Goal: Communication & Community: Answer question/provide support

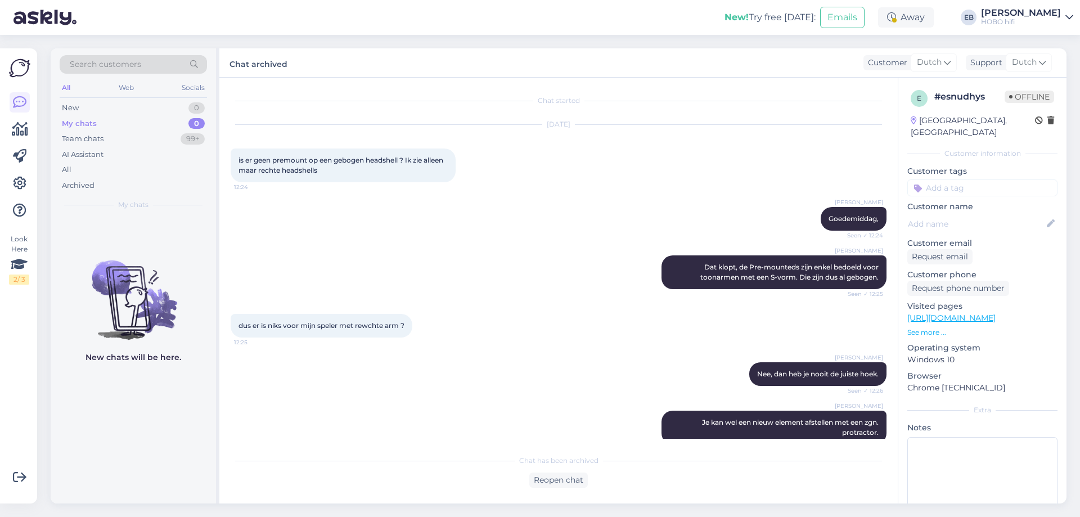
scroll to position [121, 0]
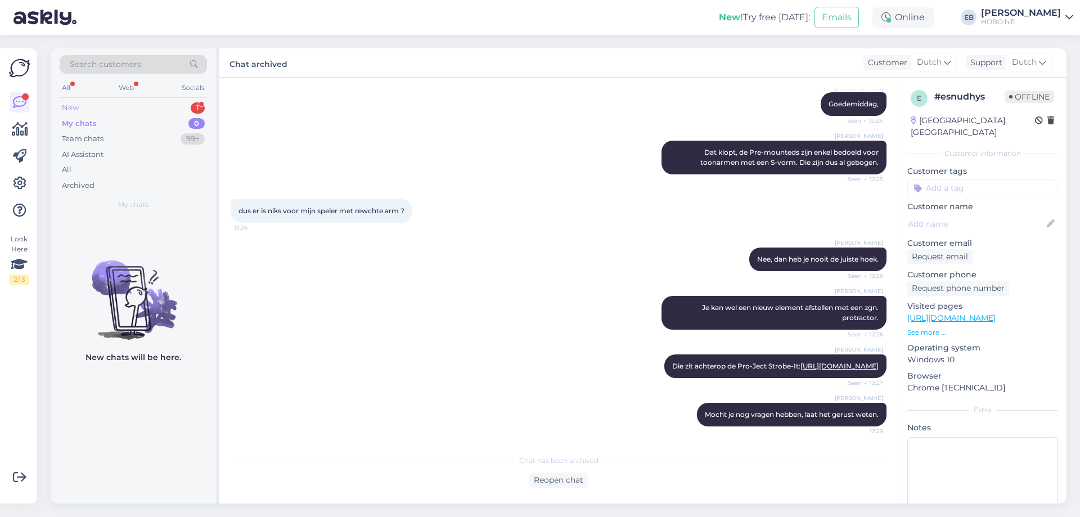
click at [144, 103] on div "New 1" at bounding box center [133, 108] width 147 height 16
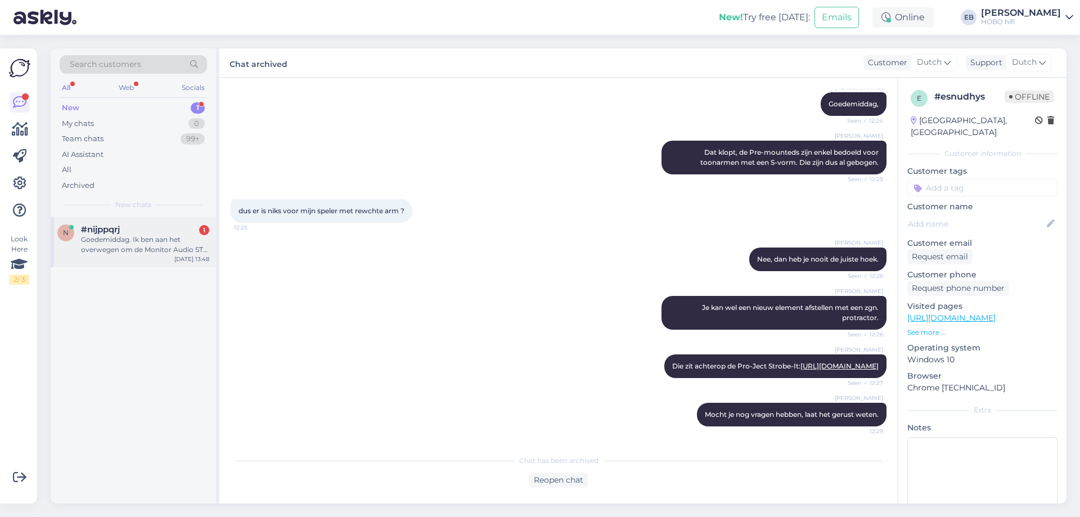
click at [138, 233] on div "#nijppqrj 1" at bounding box center [145, 229] width 128 height 10
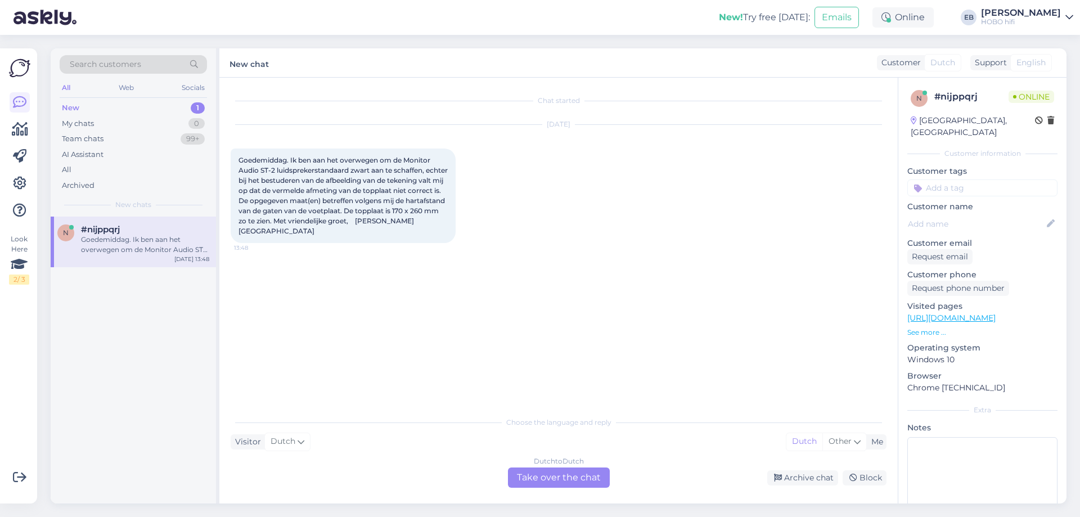
click at [558, 480] on div "Dutch to Dutch Take over the chat" at bounding box center [559, 478] width 102 height 20
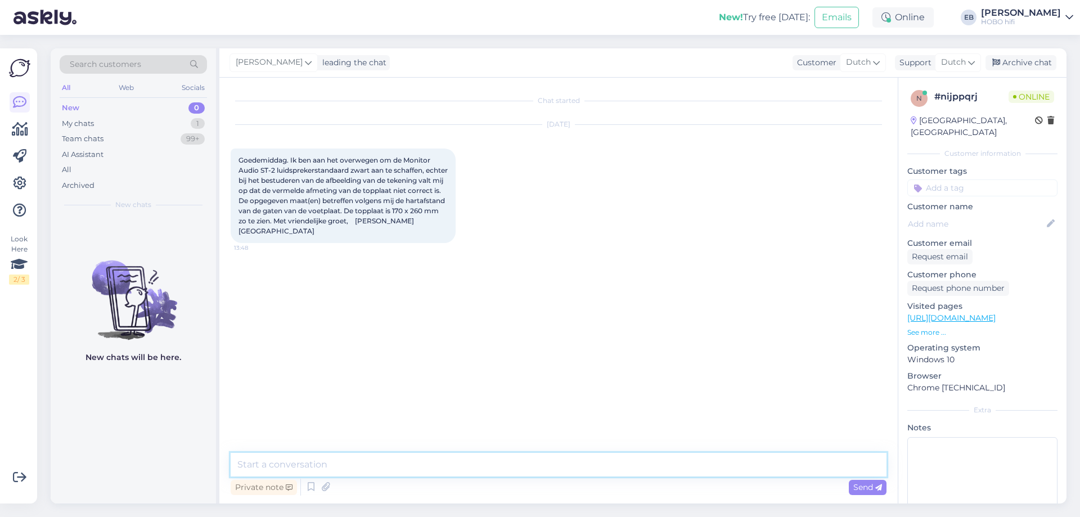
click at [492, 469] on textarea at bounding box center [559, 465] width 656 height 24
type textarea "Goedemiddag,"
type textarea "N"
type textarea "Bedankt voor het aangeven. Dat gaan we z.s.m. aanpassen, dan!"
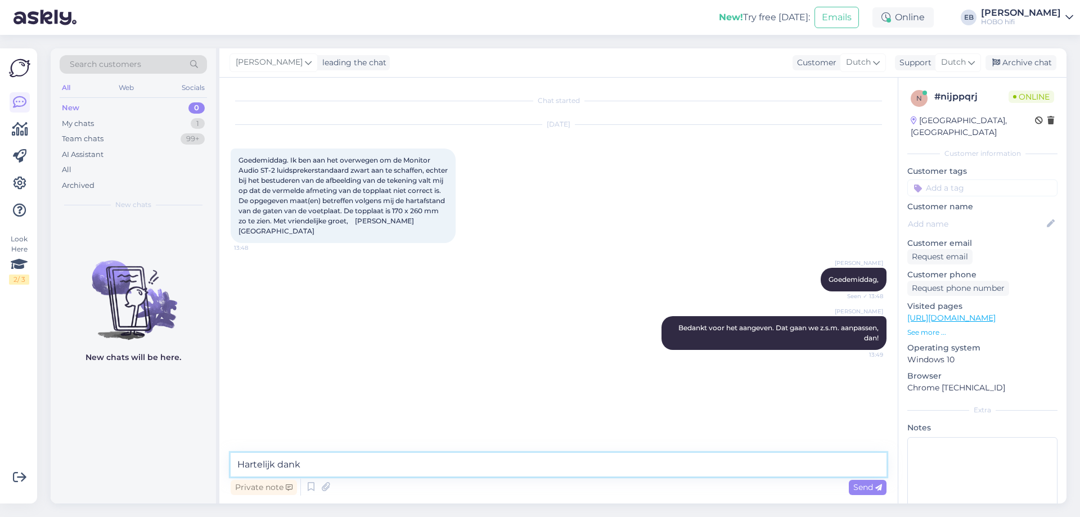
type textarea "Hartelijk dank!"
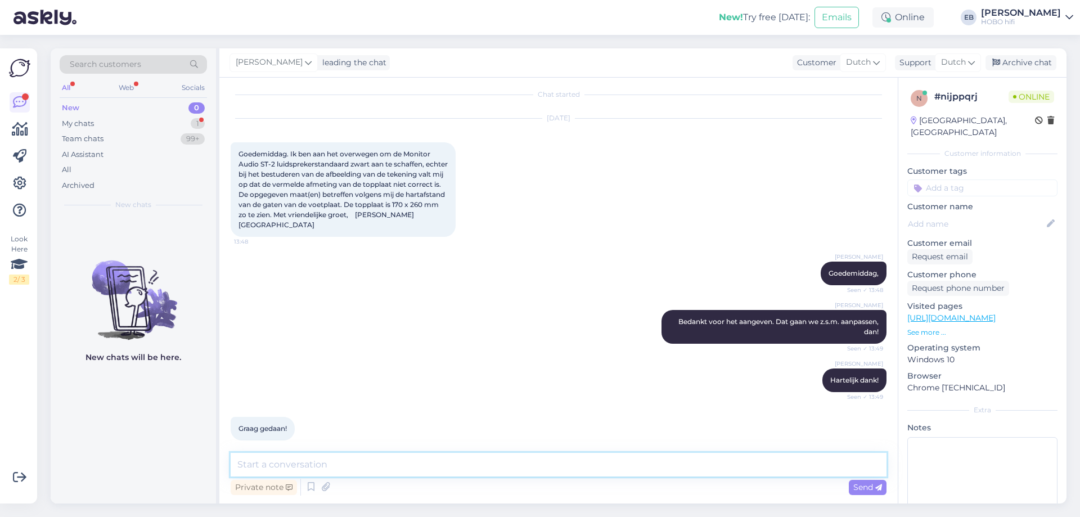
click at [541, 467] on textarea at bounding box center [559, 465] width 656 height 24
type textarea "[PERSON_NAME] je hulp bij bestellen?"
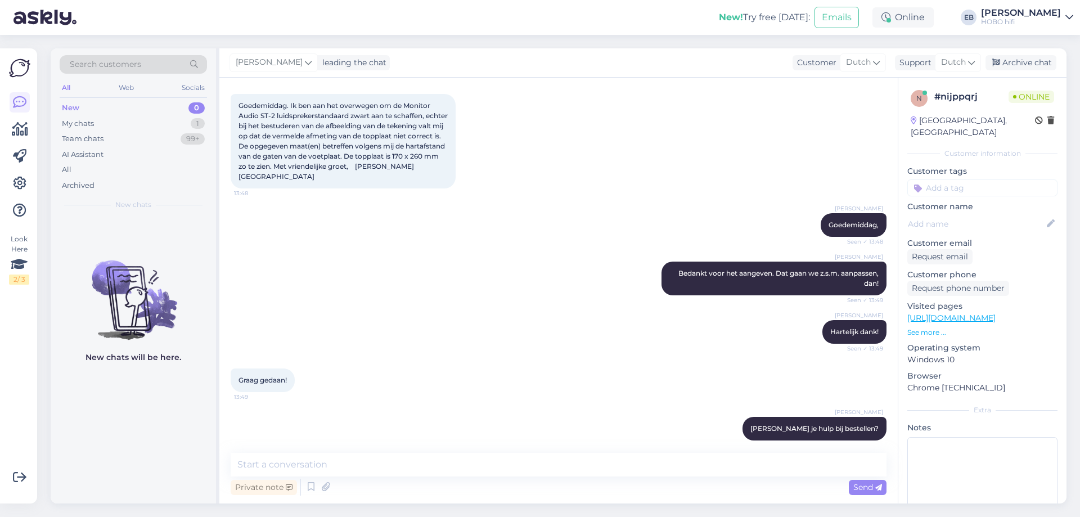
scroll to position [103, 0]
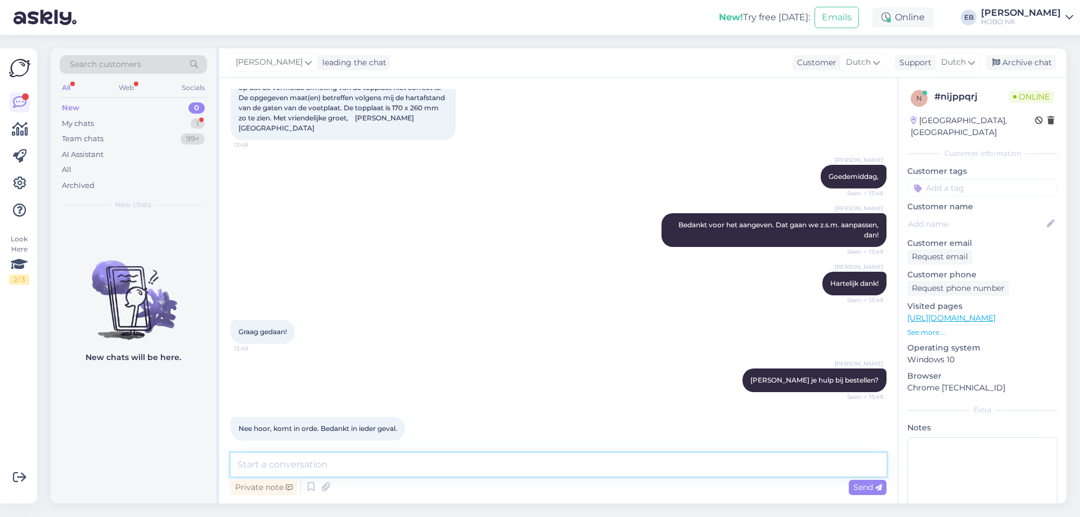
click at [296, 470] on textarea at bounding box center [559, 465] width 656 height 24
type textarea "Graag gedaan an alvast veel plezier ermee gewenst!"
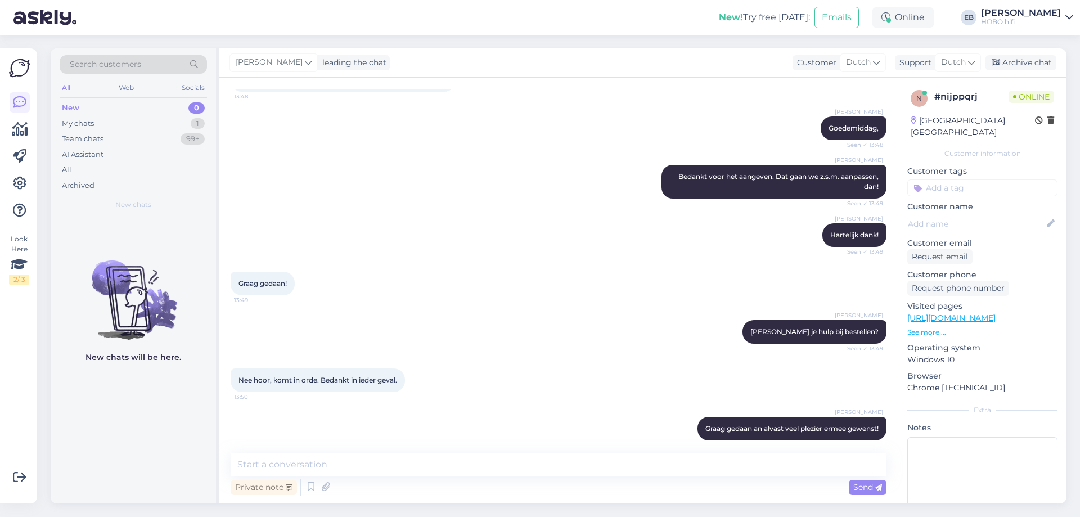
click at [1032, 47] on div "Search customers All Web Socials New 0 My chats 1 Team chats 99+ AI Assistant A…" at bounding box center [562, 276] width 1036 height 482
click at [1032, 58] on div "Archive chat" at bounding box center [1021, 62] width 71 height 15
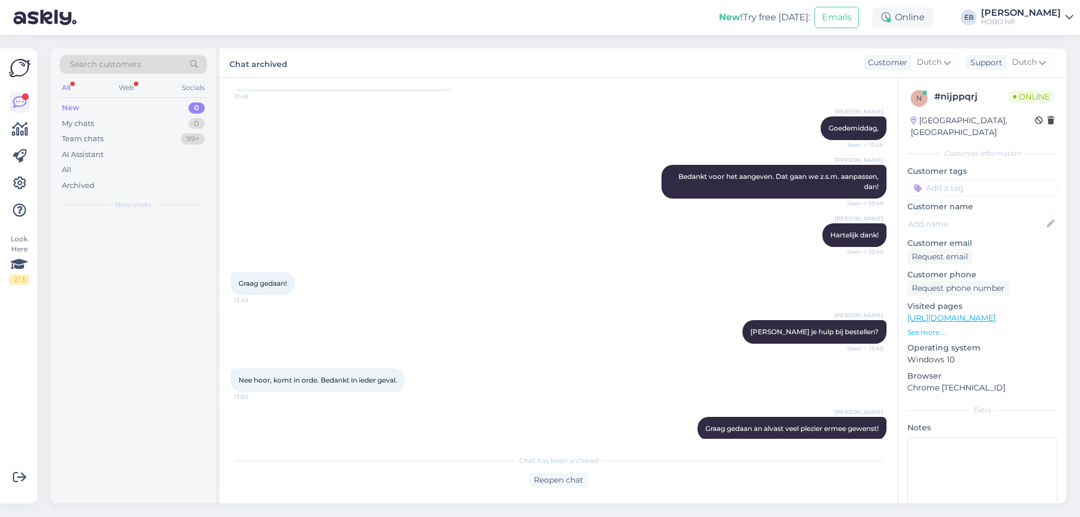
scroll to position [204, 0]
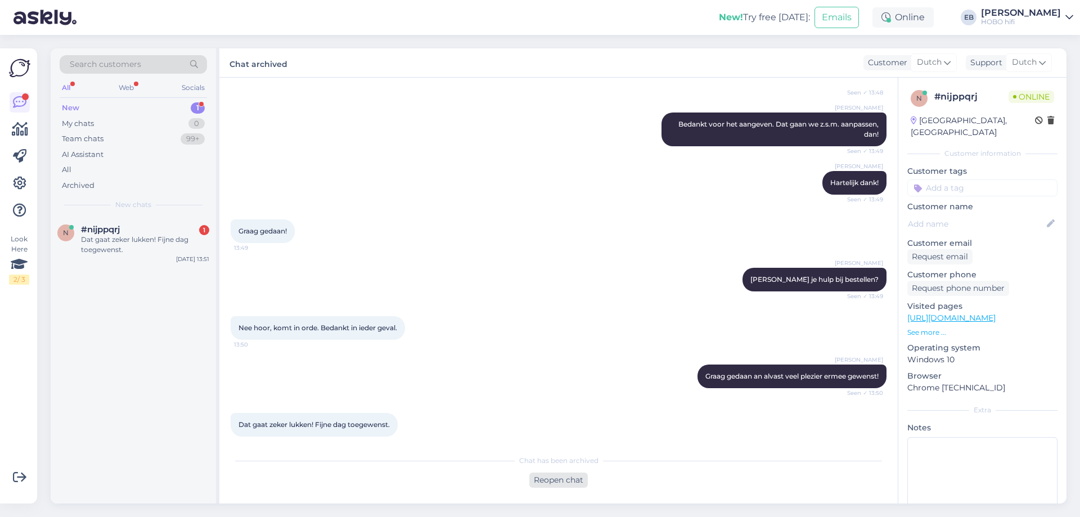
click at [567, 479] on div "Reopen chat" at bounding box center [558, 480] width 59 height 15
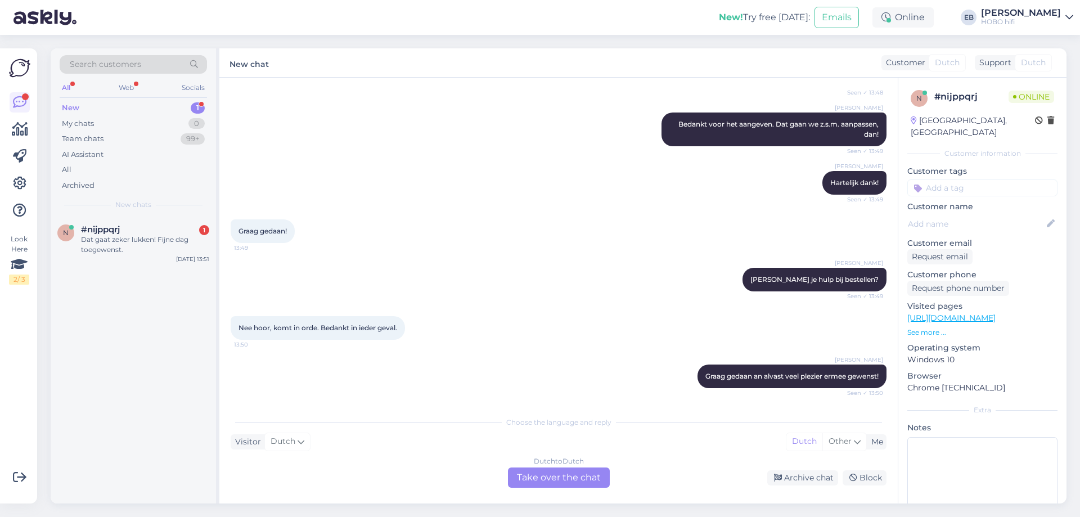
click at [529, 478] on div "Dutch to Dutch Take over the chat" at bounding box center [559, 478] width 102 height 20
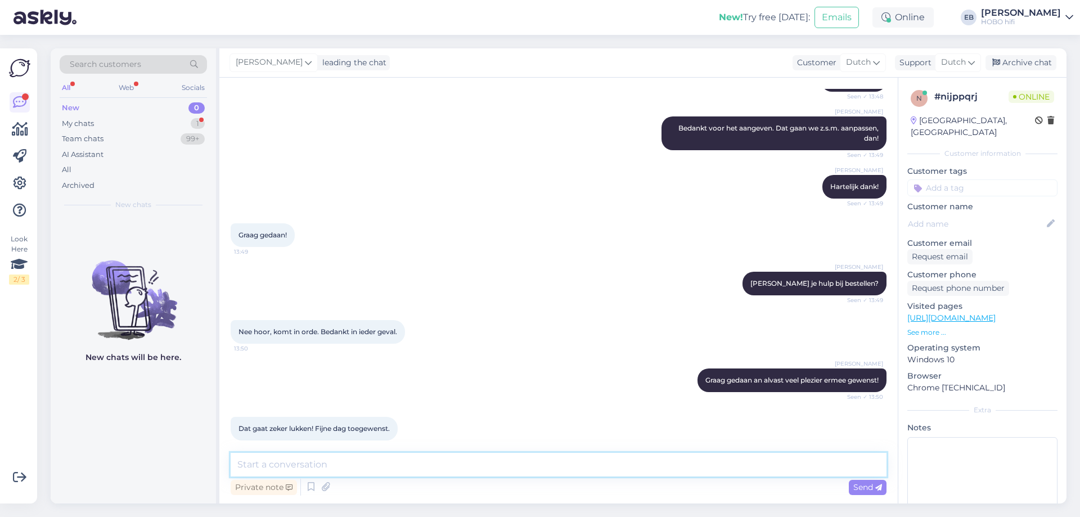
click at [294, 457] on textarea at bounding box center [559, 465] width 656 height 24
type textarea "Dank en insgelijks!"
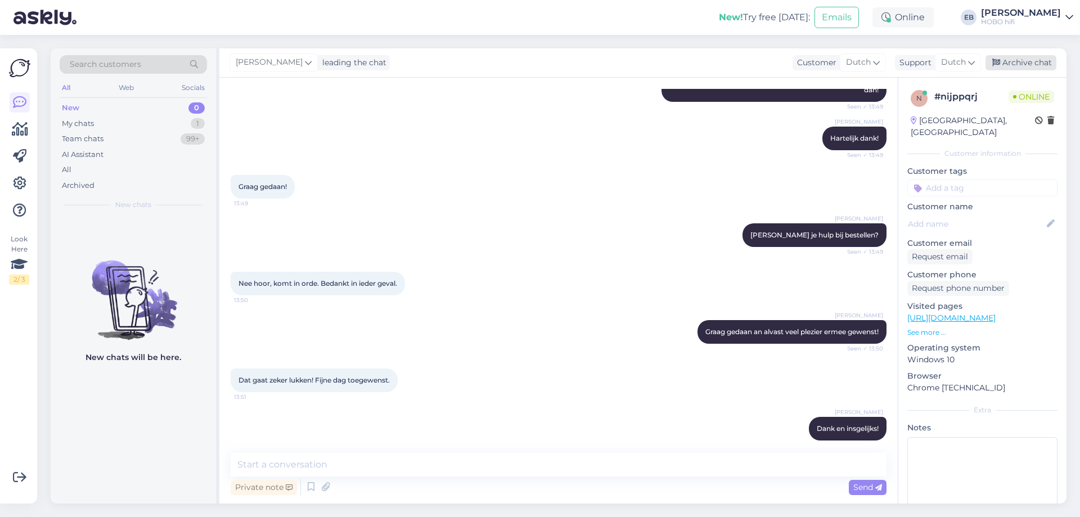
click at [1041, 59] on div "Archive chat" at bounding box center [1021, 62] width 71 height 15
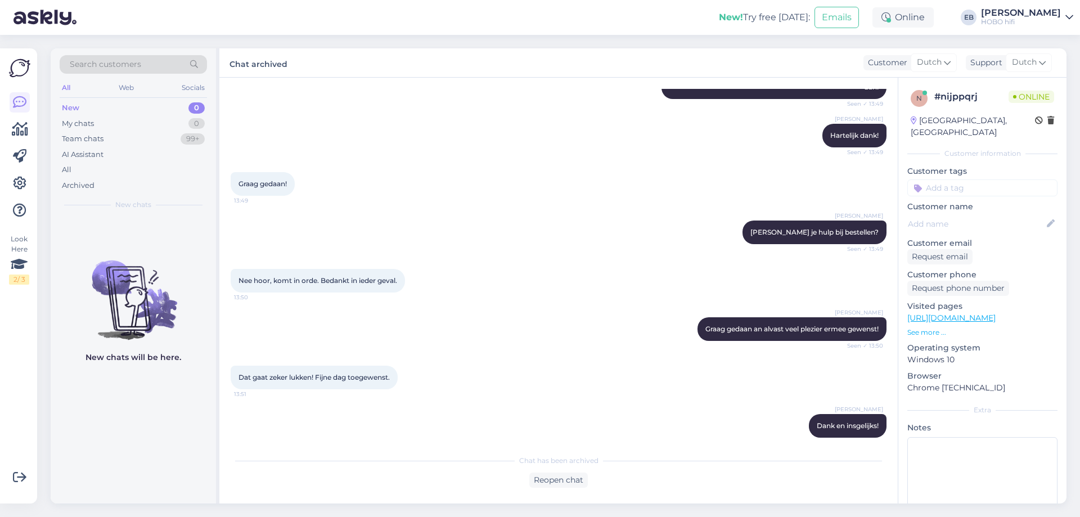
scroll to position [252, 0]
